Goal: Task Accomplishment & Management: Manage account settings

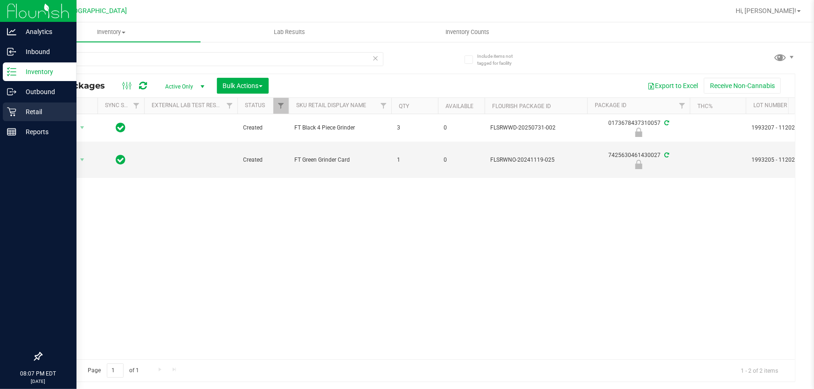
click at [13, 116] on div "Retail" at bounding box center [40, 112] width 74 height 19
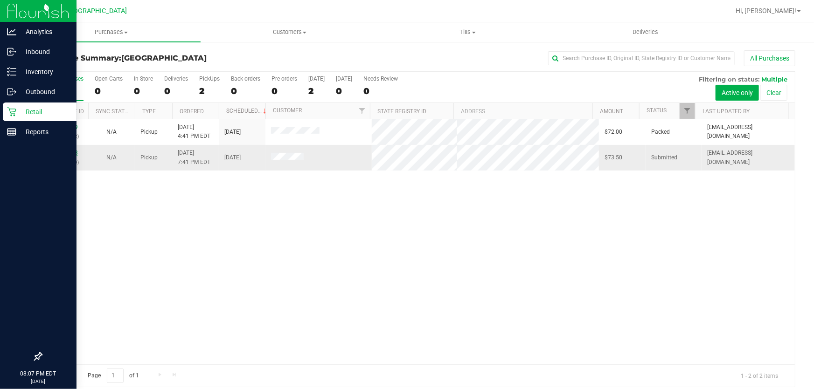
click at [56, 152] on link "11977463" at bounding box center [65, 153] width 26 height 7
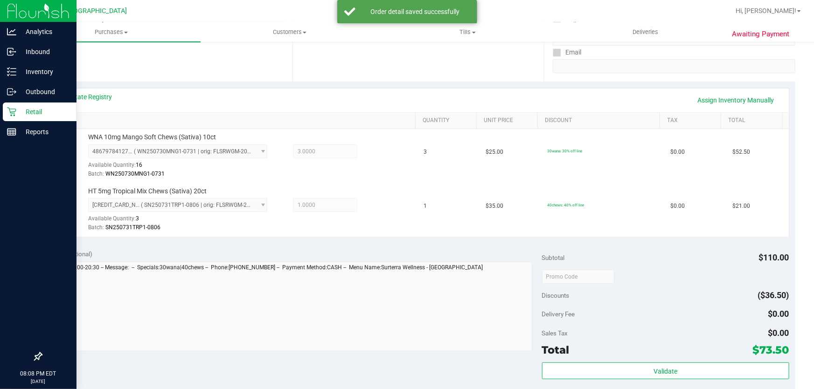
scroll to position [297, 0]
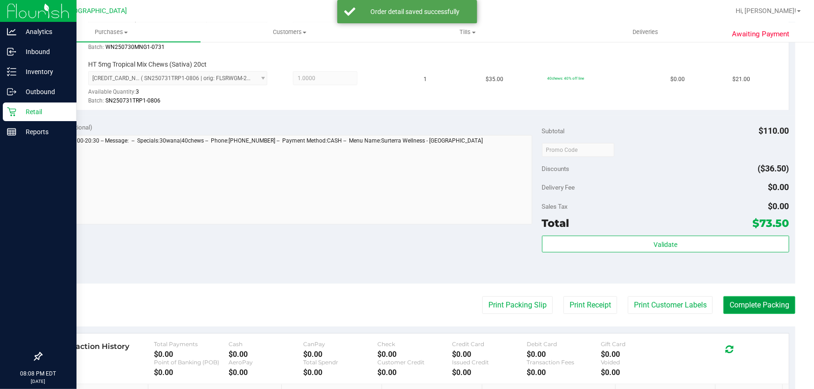
click at [737, 300] on button "Complete Packing" at bounding box center [759, 306] width 72 height 18
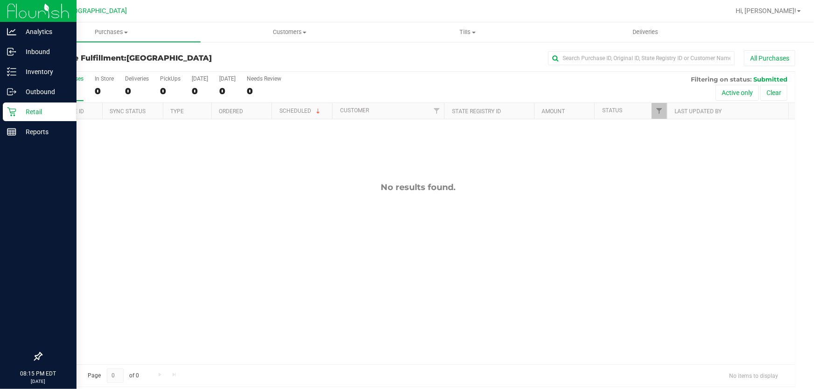
click at [381, 169] on div "No results found." at bounding box center [417, 273] width 753 height 308
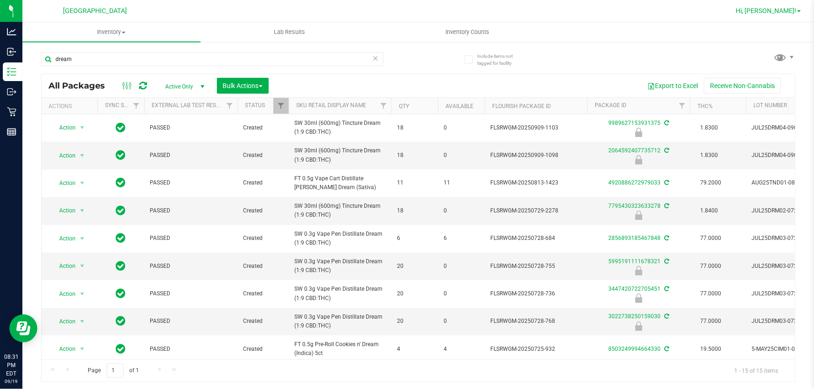
click at [762, 14] on span "Hi, Brandon!" at bounding box center [765, 10] width 61 height 7
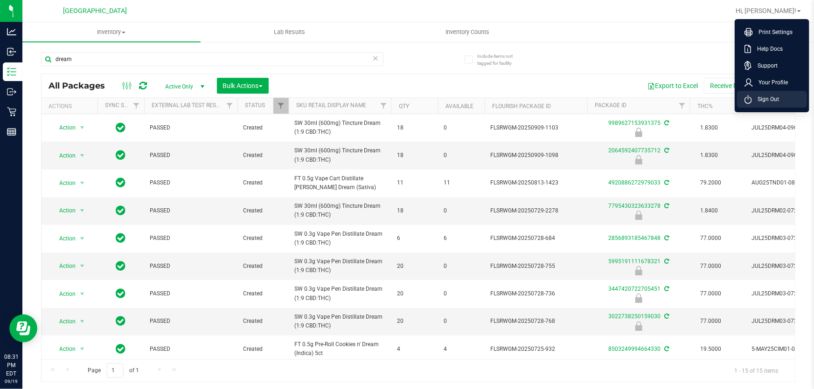
click at [765, 95] on span "Sign Out" at bounding box center [765, 99] width 27 height 9
